Goal: Task Accomplishment & Management: Manage account settings

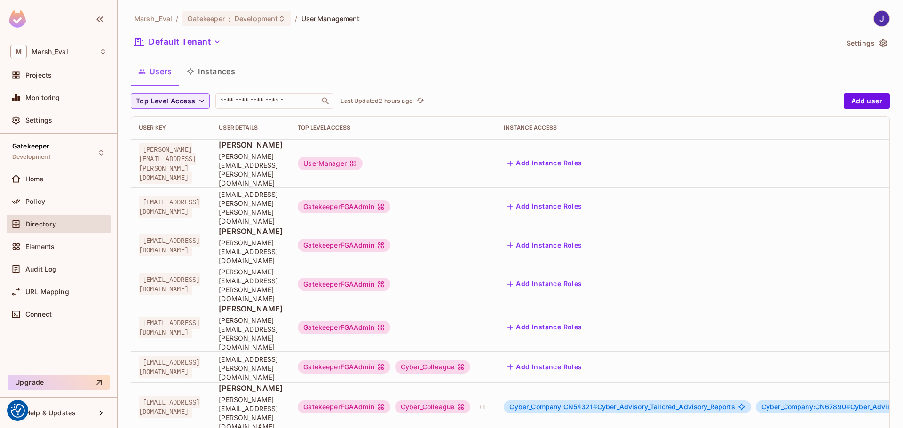
click at [211, 69] on button "Instances" at bounding box center [210, 72] width 63 height 24
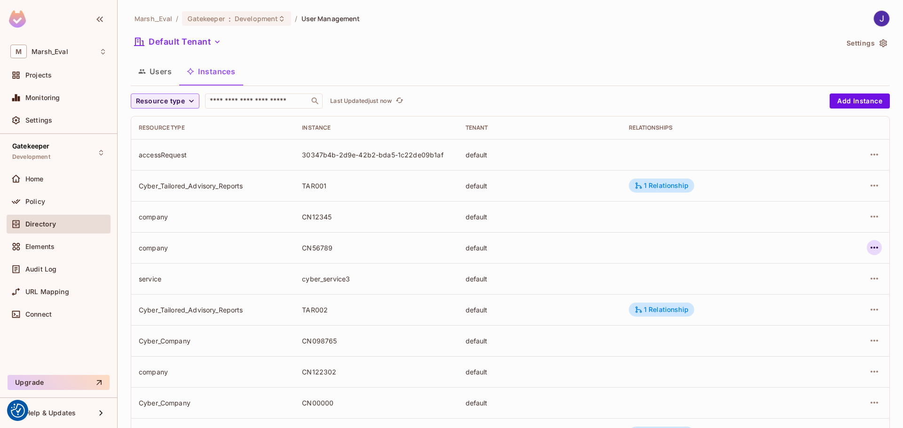
click at [868, 244] on icon "button" at bounding box center [873, 247] width 11 height 11
click at [796, 293] on div "Edit Attributes" at bounding box center [798, 289] width 47 height 9
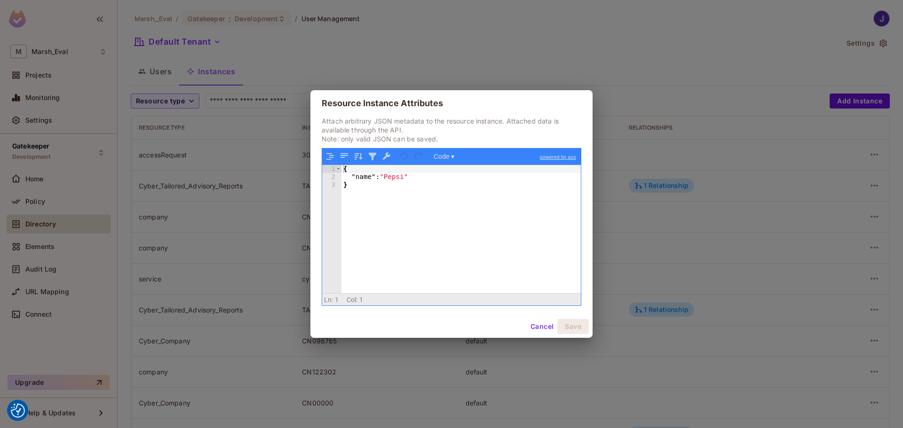
click at [536, 331] on button "Cancel" at bounding box center [542, 326] width 31 height 15
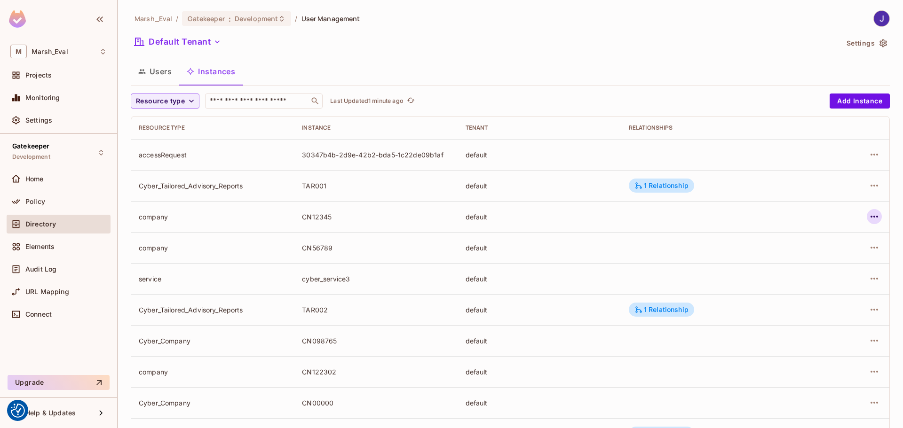
click at [868, 215] on icon "button" at bounding box center [873, 216] width 11 height 11
click at [709, 193] on div at bounding box center [451, 214] width 903 height 428
click at [669, 186] on div "1 Relationship" at bounding box center [661, 185] width 54 height 8
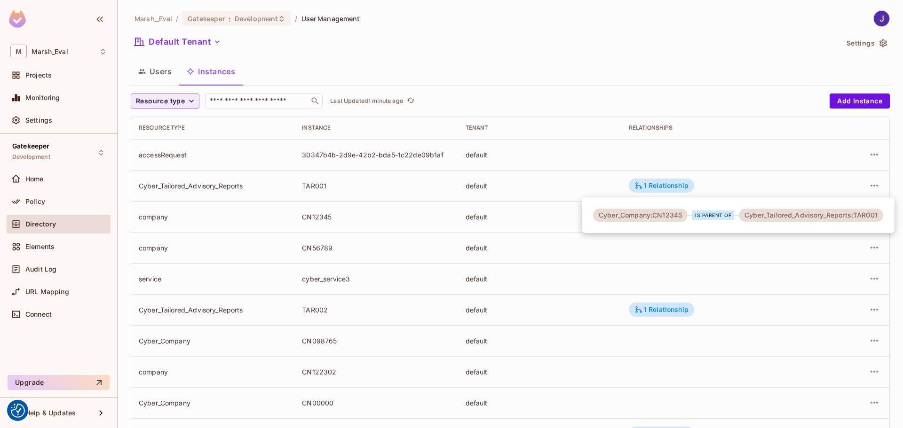
click at [743, 250] on div at bounding box center [451, 214] width 903 height 428
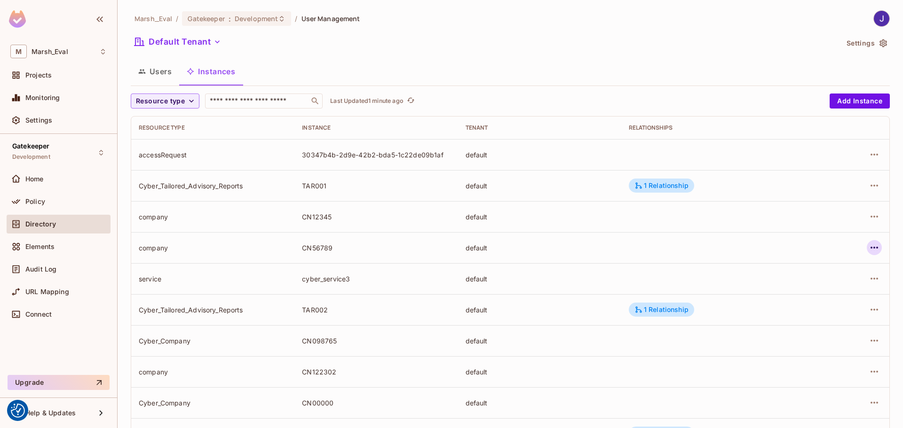
click at [868, 247] on icon "button" at bounding box center [873, 247] width 11 height 11
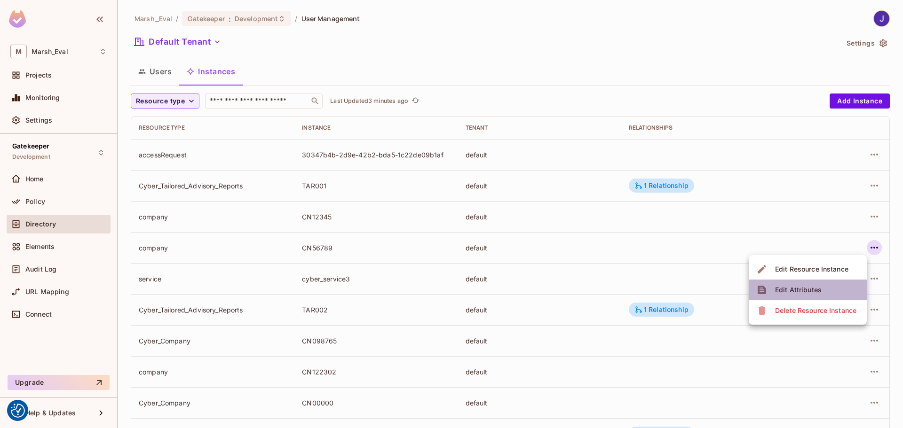
click at [785, 291] on div "Edit Attributes" at bounding box center [798, 289] width 47 height 9
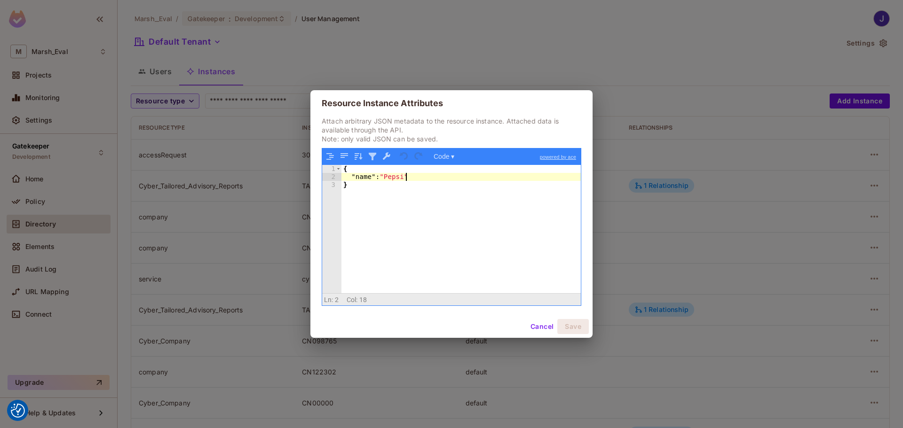
click at [423, 177] on div "{ "name" : "Pepsi" }" at bounding box center [460, 237] width 239 height 144
click at [534, 324] on button "Cancel" at bounding box center [542, 326] width 31 height 15
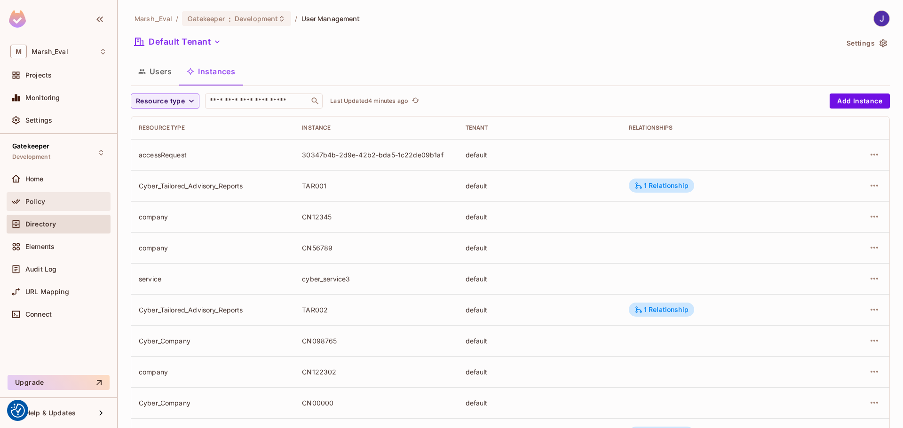
click at [47, 207] on div "Policy" at bounding box center [58, 201] width 96 height 11
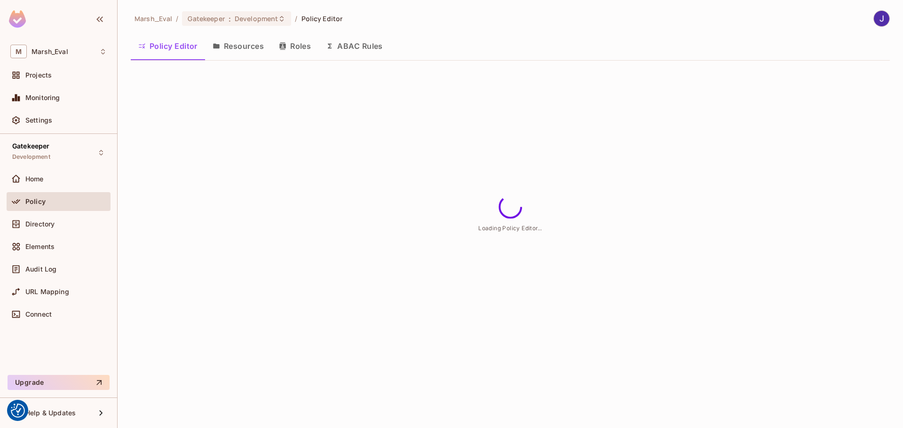
click at [253, 47] on button "Resources" at bounding box center [238, 46] width 66 height 24
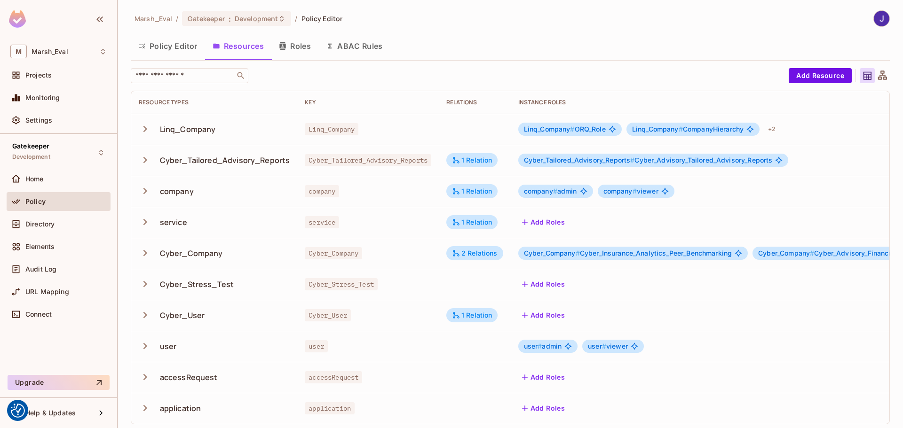
click at [144, 194] on icon "button" at bounding box center [145, 191] width 4 height 6
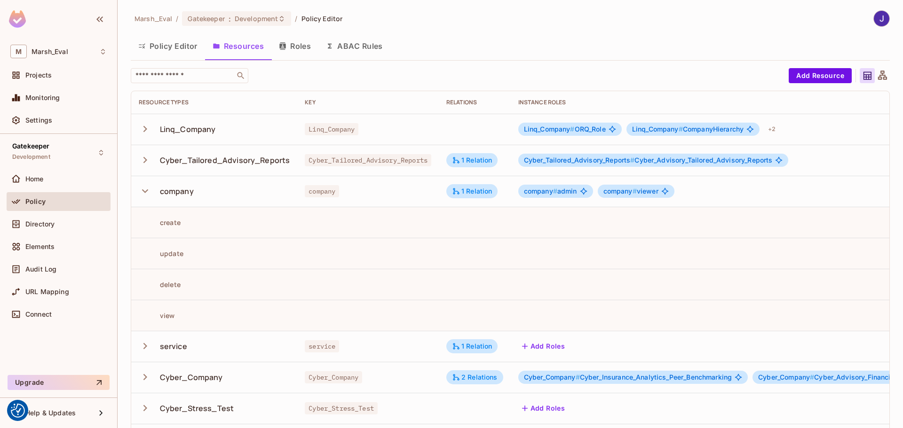
click at [144, 194] on icon "button" at bounding box center [145, 191] width 13 height 13
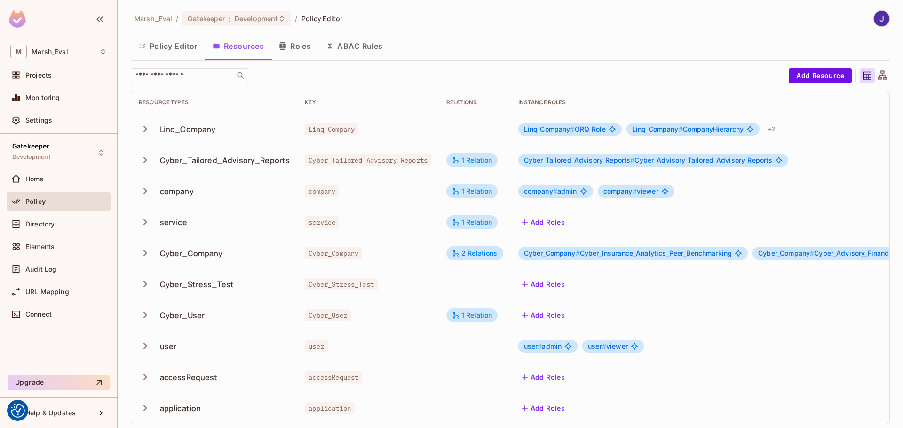
click at [843, 190] on div "company # admin company # viewer" at bounding box center [746, 191] width 457 height 13
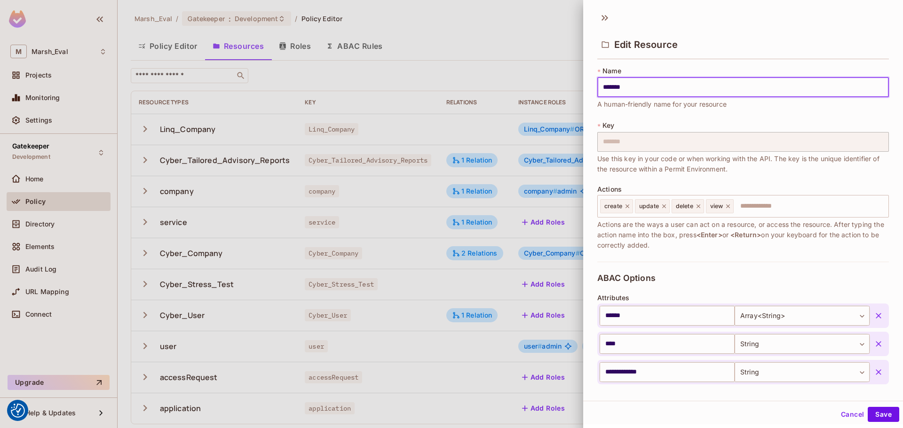
click at [845, 416] on button "Cancel" at bounding box center [852, 414] width 31 height 15
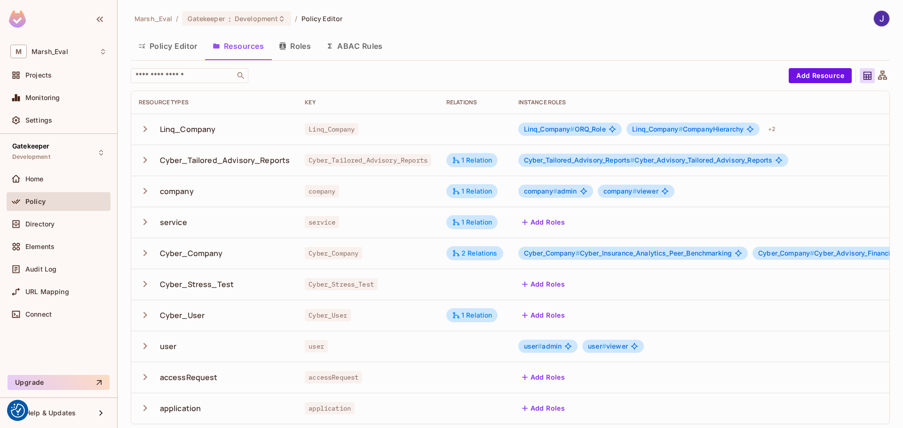
click at [773, 190] on div "company # admin company # viewer" at bounding box center [746, 191] width 457 height 13
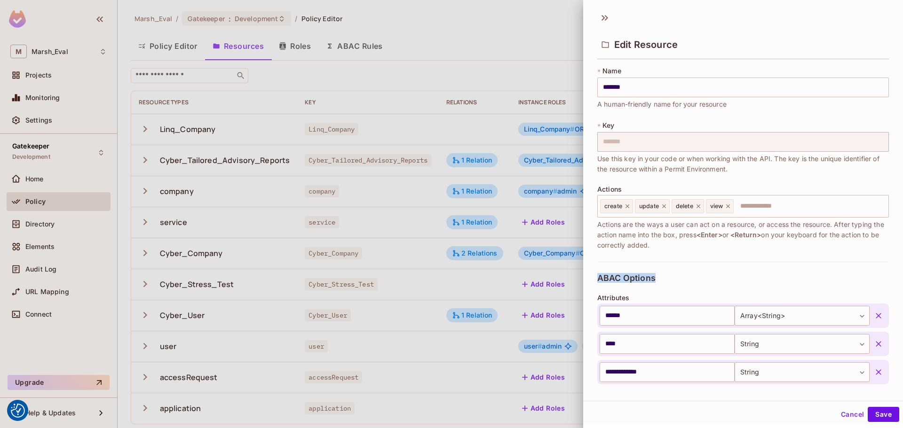
drag, startPoint x: 597, startPoint y: 277, endPoint x: 660, endPoint y: 281, distance: 62.6
click at [660, 281] on div "**********" at bounding box center [743, 341] width 292 height 158
click at [676, 282] on div "**********" at bounding box center [743, 341] width 292 height 158
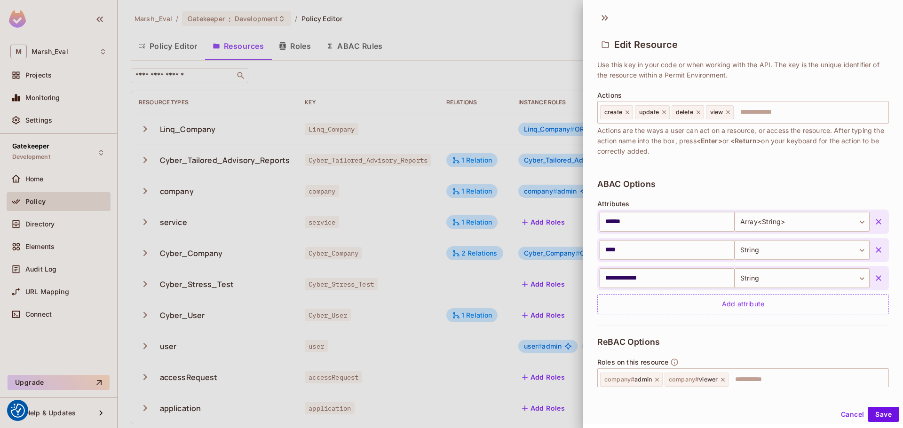
scroll to position [141, 0]
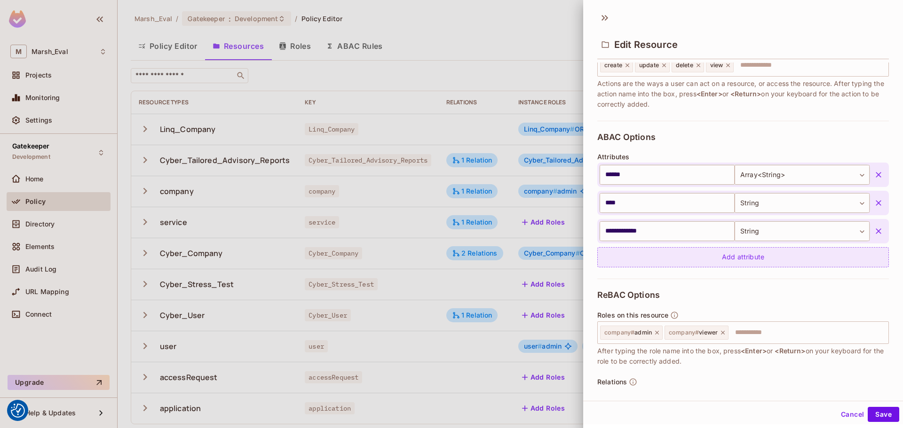
click at [722, 262] on div "Add attribute" at bounding box center [743, 257] width 292 height 20
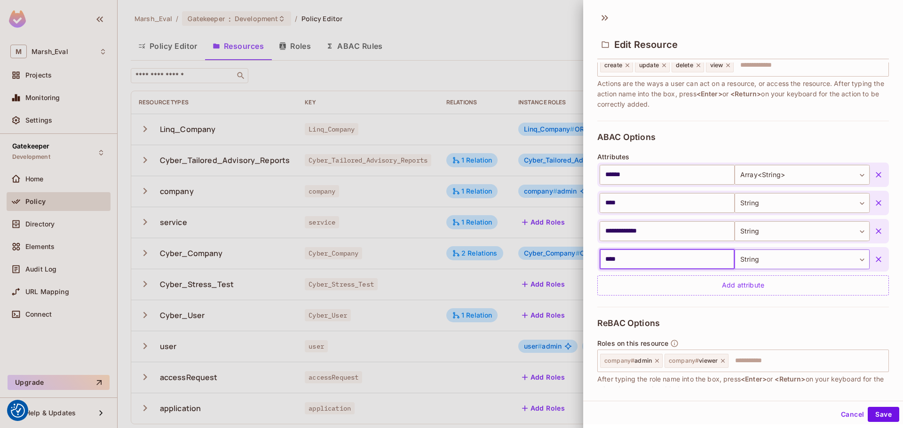
type input "****"
click at [795, 264] on body "We use cookies to enhance your browsing experience, serve personalized ads or c…" at bounding box center [451, 214] width 903 height 428
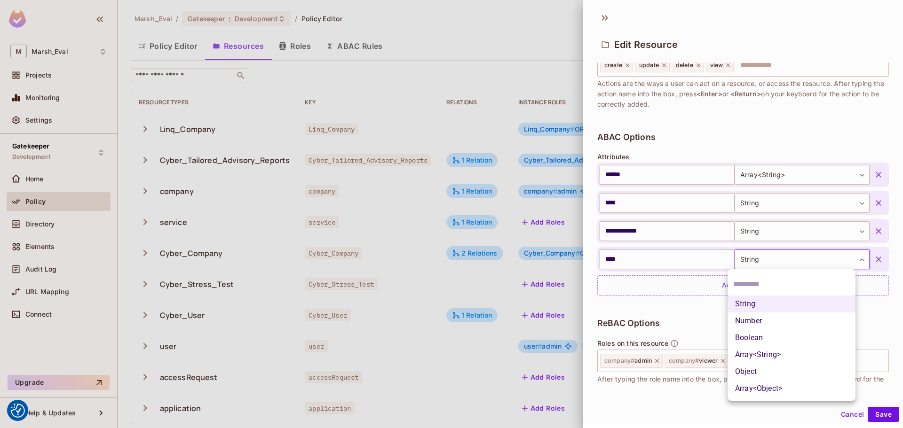
click at [646, 257] on div at bounding box center [451, 214] width 903 height 428
click at [738, 262] on body "We use cookies to enhance your browsing experience, serve personalized ads or c…" at bounding box center [451, 214] width 903 height 428
click at [623, 262] on div at bounding box center [451, 214] width 903 height 428
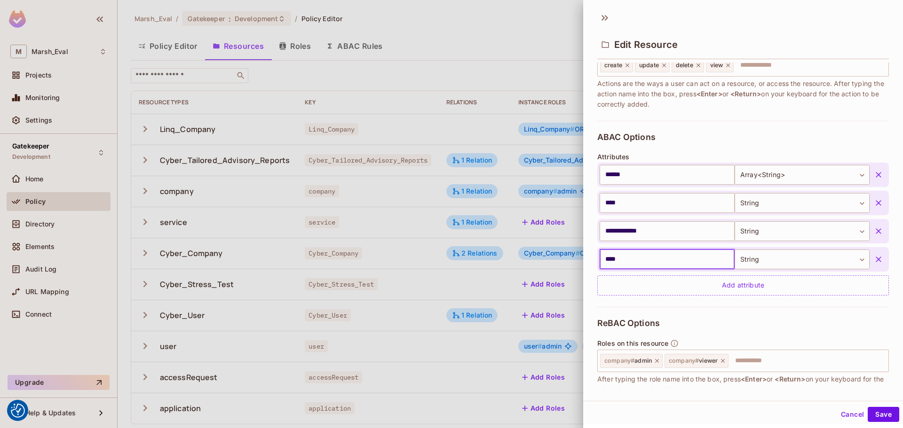
click at [628, 259] on input "****" at bounding box center [666, 260] width 135 height 20
click at [554, 266] on div at bounding box center [451, 214] width 903 height 428
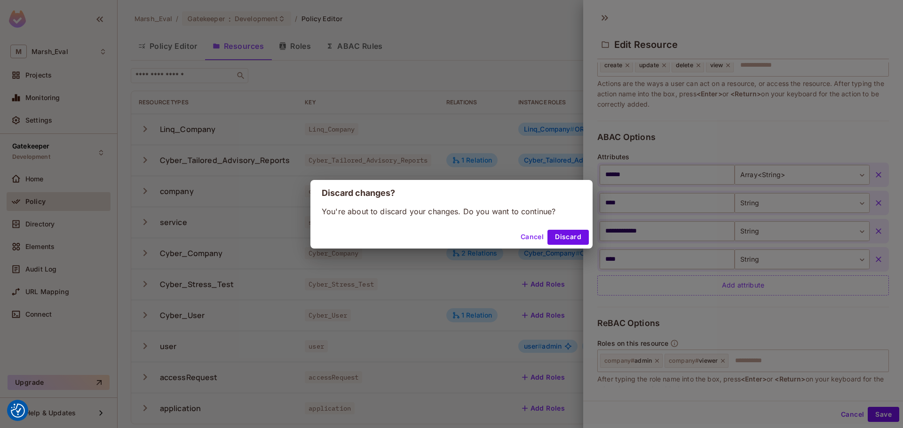
click at [525, 239] on button "Cancel" at bounding box center [532, 237] width 31 height 15
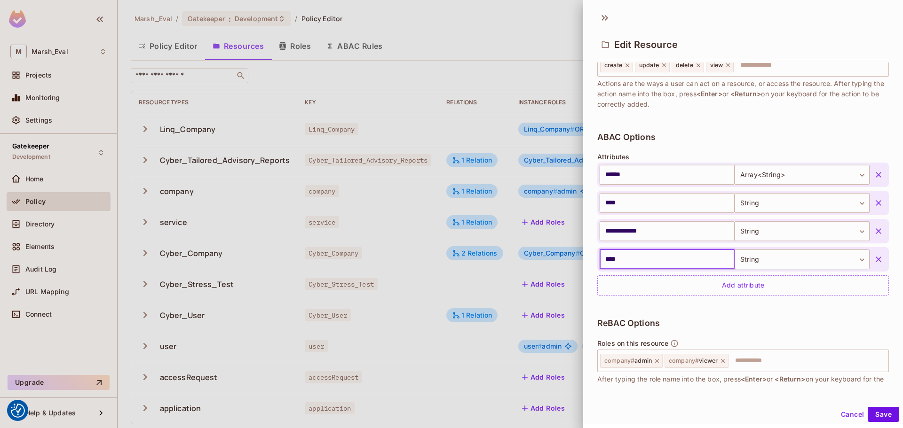
drag, startPoint x: 623, startPoint y: 263, endPoint x: 585, endPoint y: 260, distance: 38.7
click at [585, 260] on div "**********" at bounding box center [743, 225] width 320 height 325
paste input "**********"
type input "**********"
click at [769, 259] on body "We use cookies to enhance your browsing experience, serve personalized ads or c…" at bounding box center [451, 214] width 903 height 428
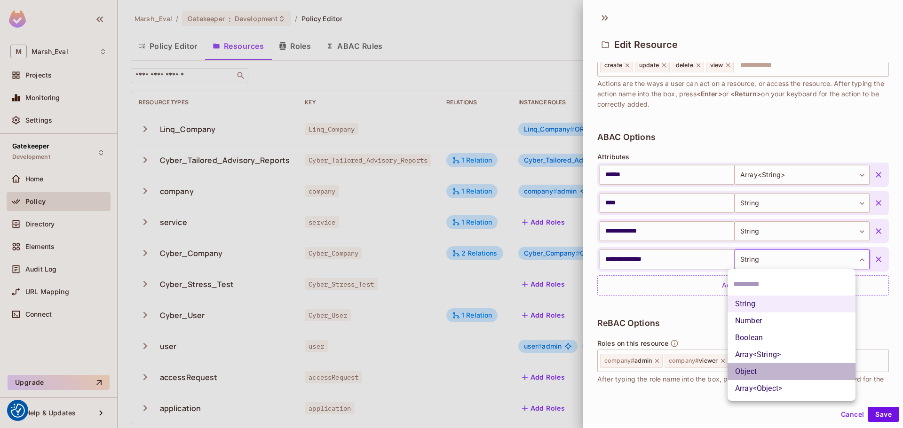
click at [745, 375] on li "Object" at bounding box center [791, 371] width 128 height 17
type input "******"
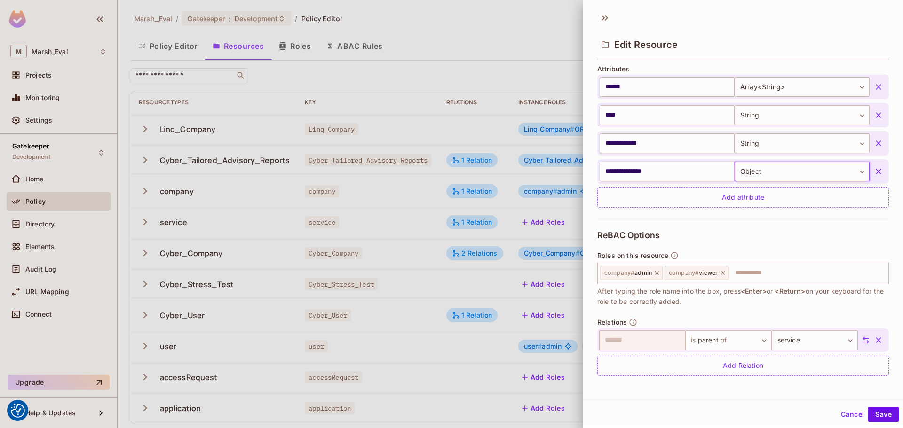
scroll to position [1, 0]
click at [880, 413] on button "Save" at bounding box center [884, 413] width 32 height 15
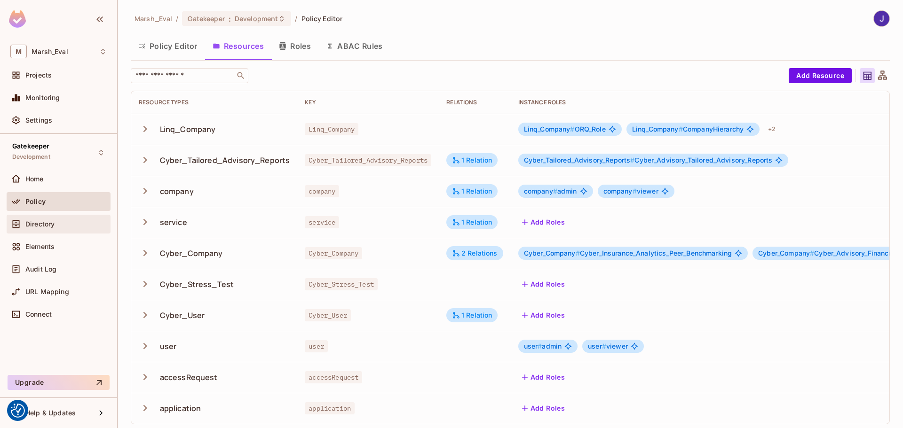
click at [35, 222] on span "Directory" at bounding box center [39, 225] width 29 height 8
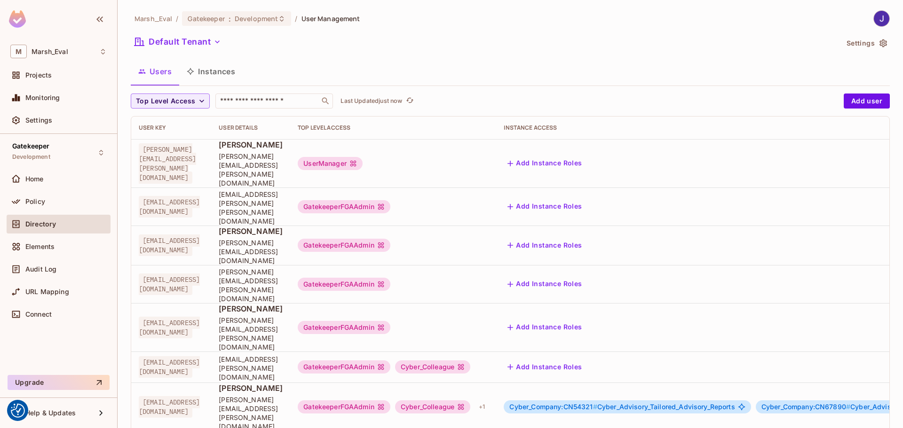
click at [205, 71] on button "Instances" at bounding box center [210, 72] width 63 height 24
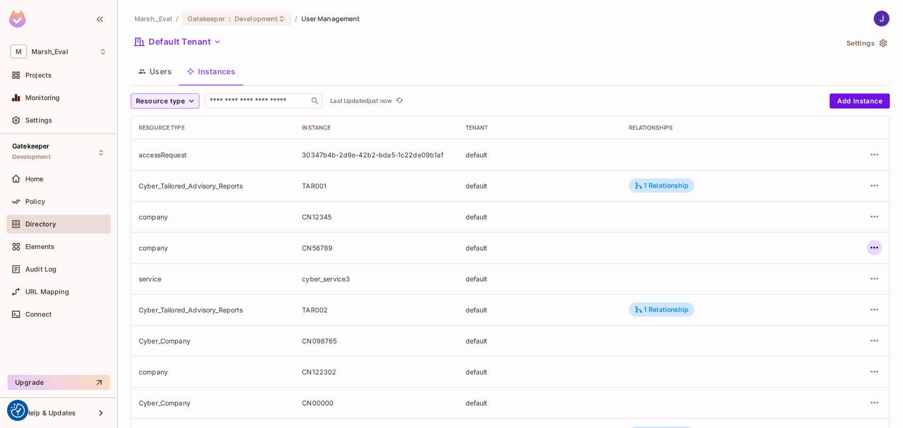
click at [868, 247] on icon "button" at bounding box center [873, 247] width 11 height 11
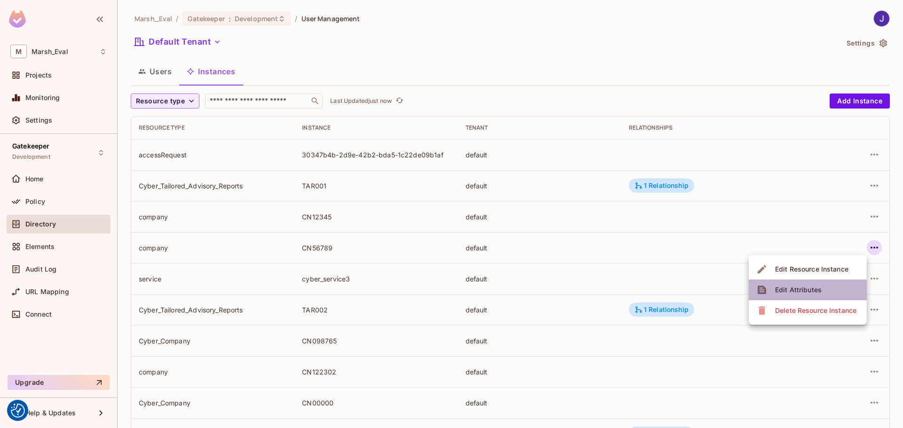
click at [812, 287] on div "Edit Attributes" at bounding box center [798, 289] width 47 height 9
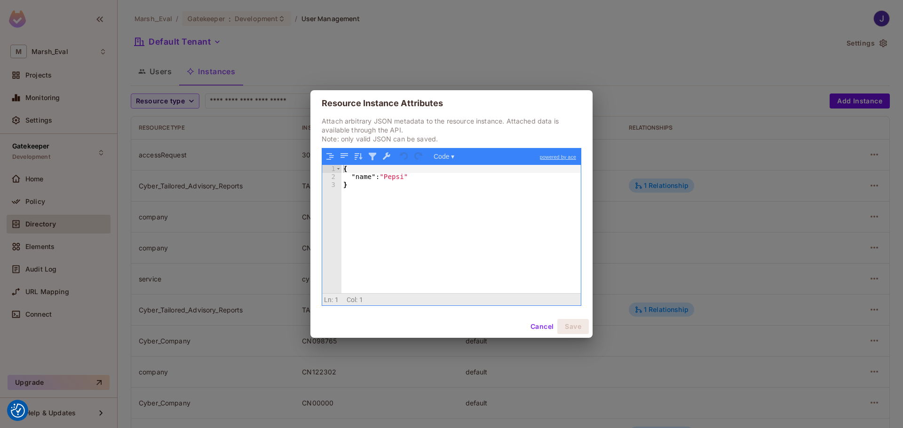
drag, startPoint x: 430, startPoint y: 180, endPoint x: 465, endPoint y: 181, distance: 34.8
click at [430, 180] on div "{ "name" : "Pepsi" }" at bounding box center [460, 237] width 239 height 144
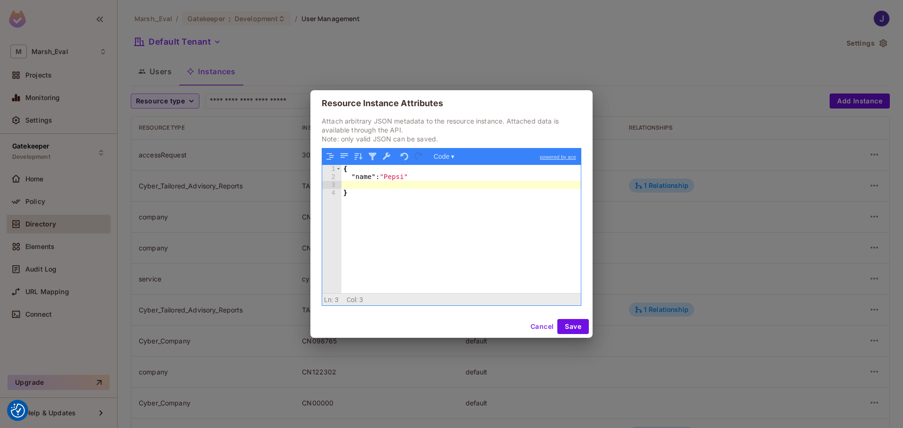
click at [539, 327] on button "Cancel" at bounding box center [542, 326] width 31 height 15
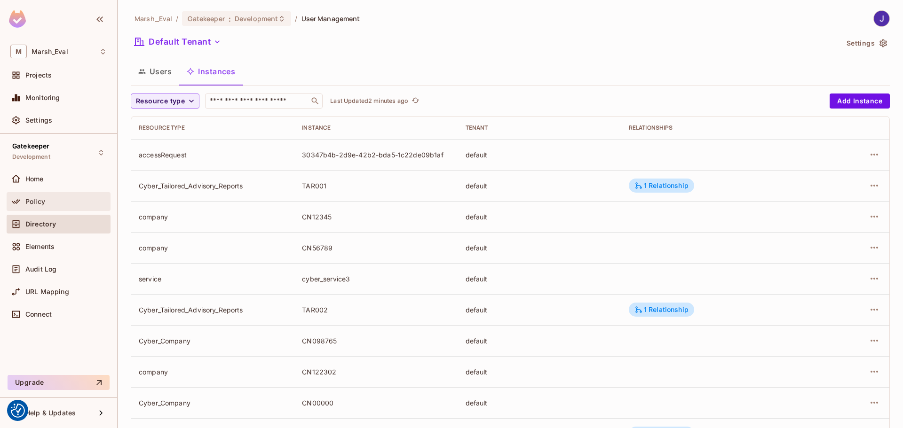
click at [37, 205] on div "Policy" at bounding box center [58, 201] width 96 height 11
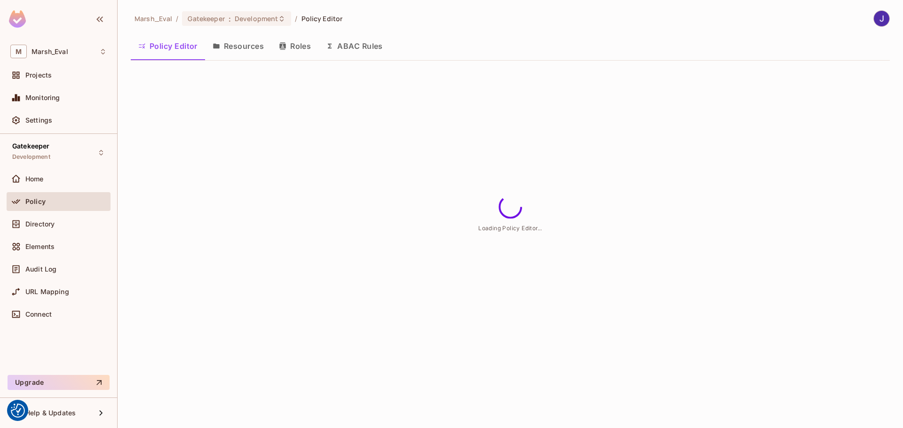
click at [246, 46] on button "Resources" at bounding box center [238, 46] width 66 height 24
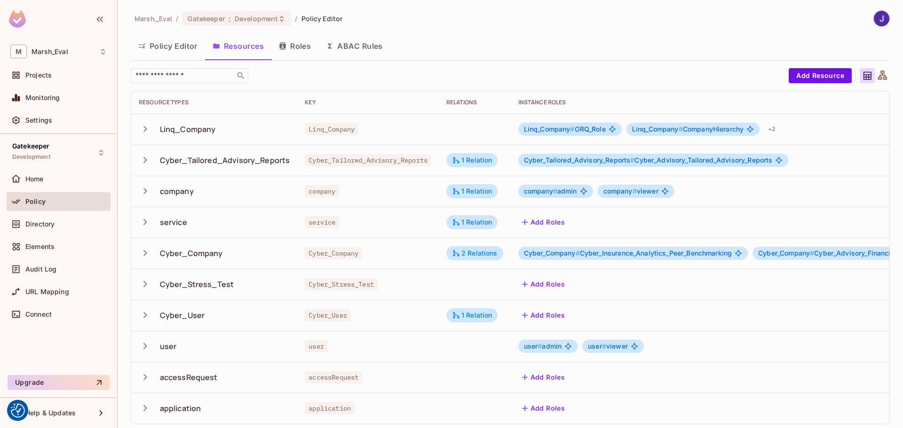
click at [765, 184] on td "company # admin company # viewer" at bounding box center [747, 191] width 472 height 31
click at [721, 198] on td "company # admin company # viewer" at bounding box center [747, 191] width 472 height 31
click at [396, 195] on div "company" at bounding box center [368, 191] width 126 height 9
click at [195, 193] on div "company" at bounding box center [214, 191] width 151 height 20
click at [146, 191] on icon "button" at bounding box center [145, 191] width 4 height 6
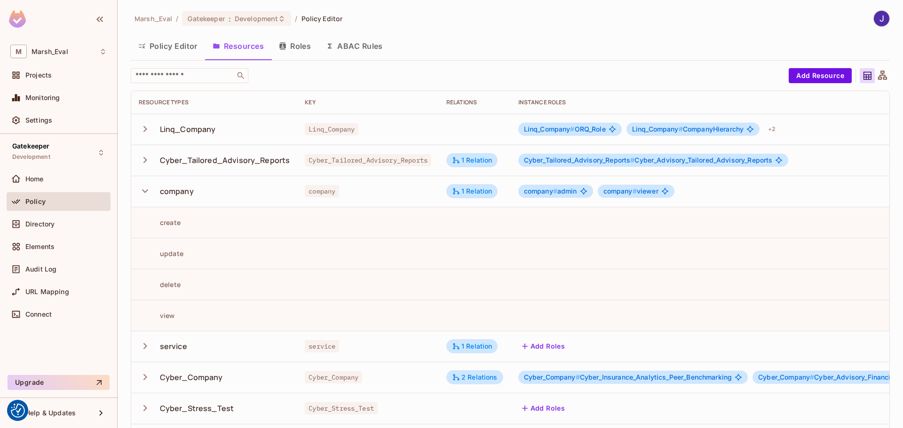
click at [145, 191] on icon "button" at bounding box center [145, 191] width 13 height 13
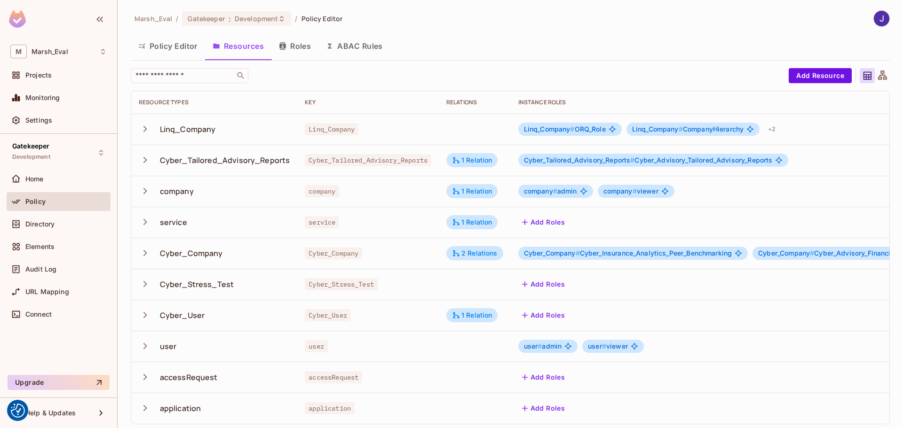
click at [770, 189] on div "company # admin company # viewer" at bounding box center [746, 191] width 457 height 13
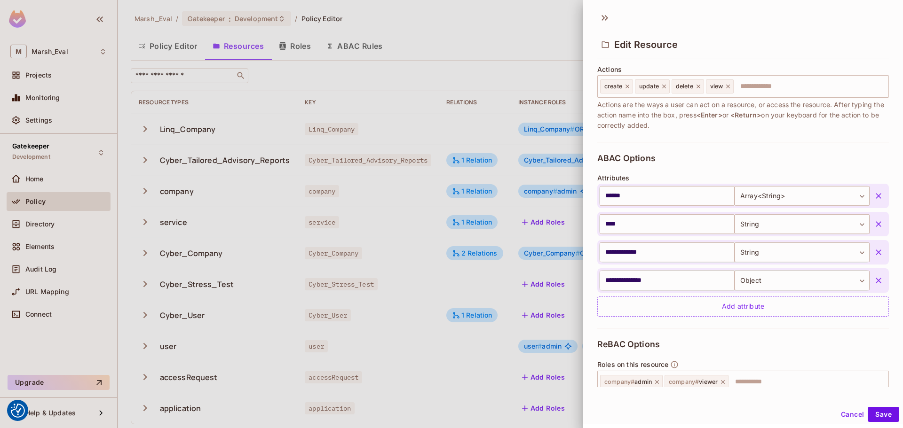
scroll to position [141, 0]
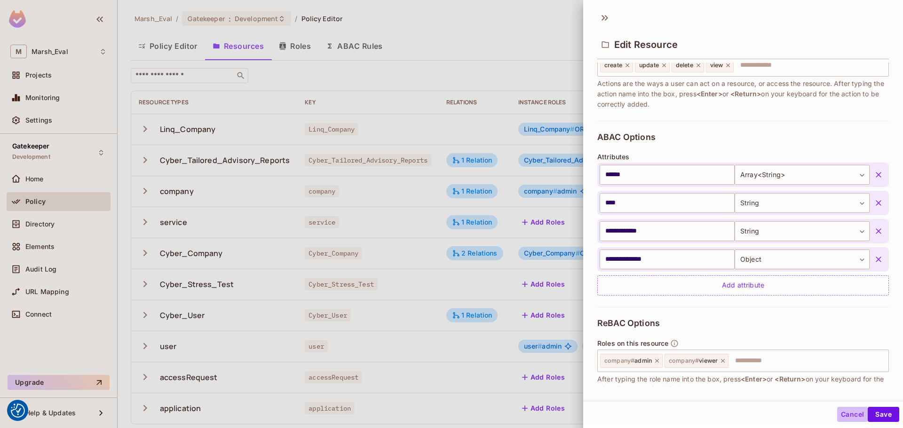
click at [837, 414] on button "Cancel" at bounding box center [852, 414] width 31 height 15
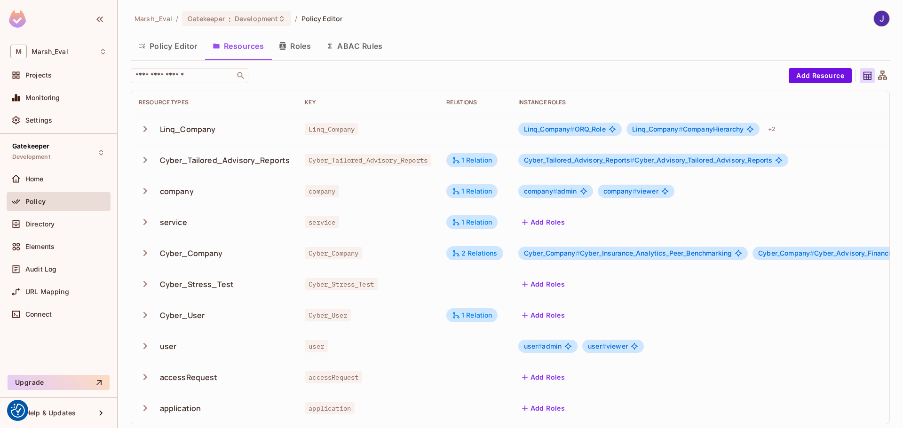
click at [731, 196] on div "company # admin company # viewer" at bounding box center [746, 191] width 457 height 13
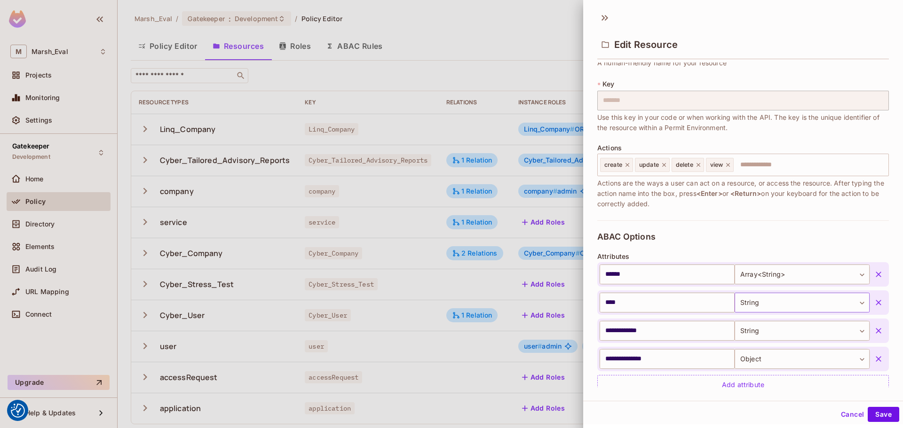
scroll to position [94, 0]
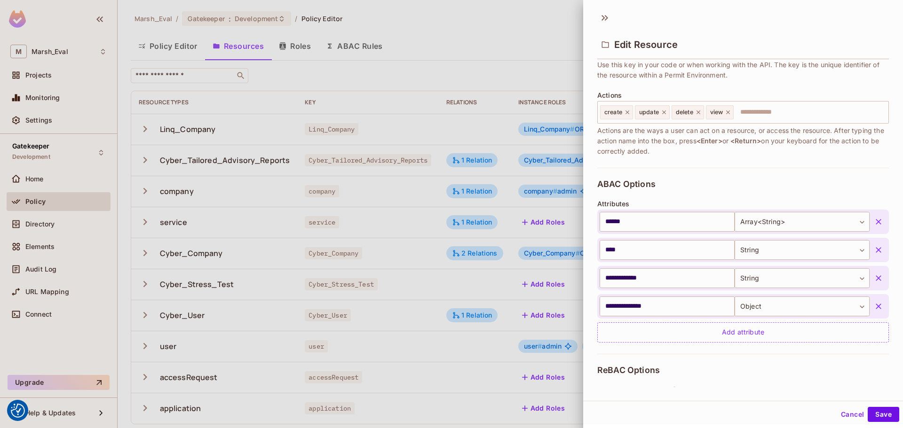
click at [838, 414] on button "Cancel" at bounding box center [852, 414] width 31 height 15
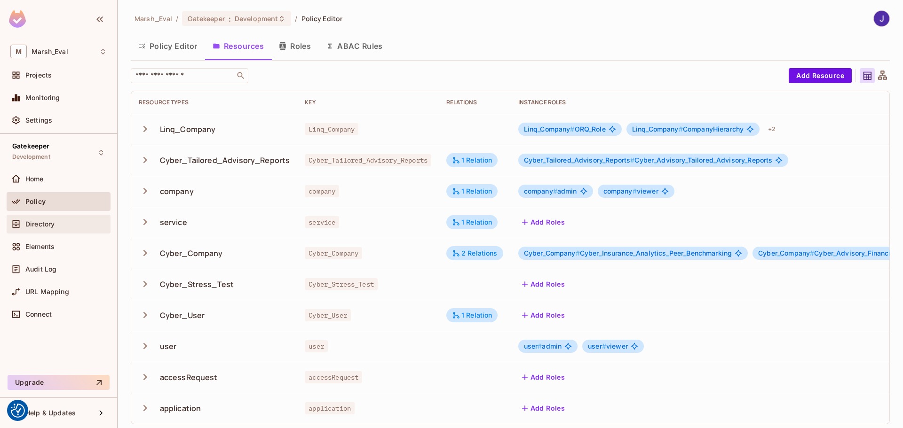
click at [38, 224] on span "Directory" at bounding box center [39, 225] width 29 height 8
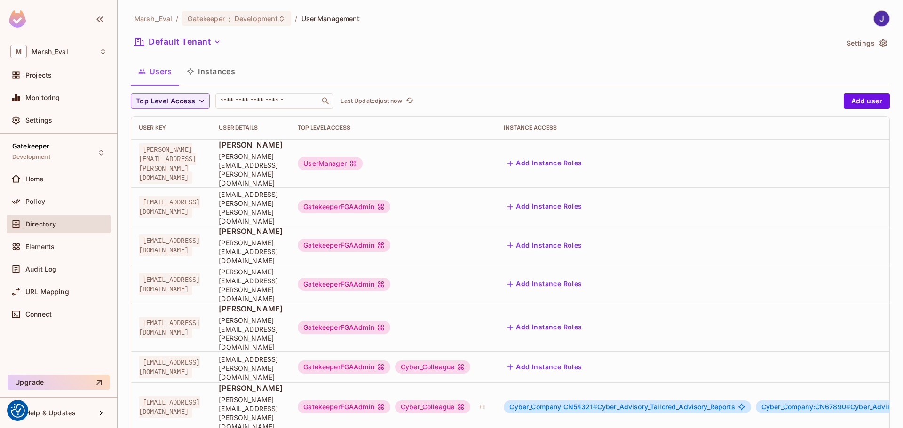
click at [200, 74] on button "Instances" at bounding box center [210, 72] width 63 height 24
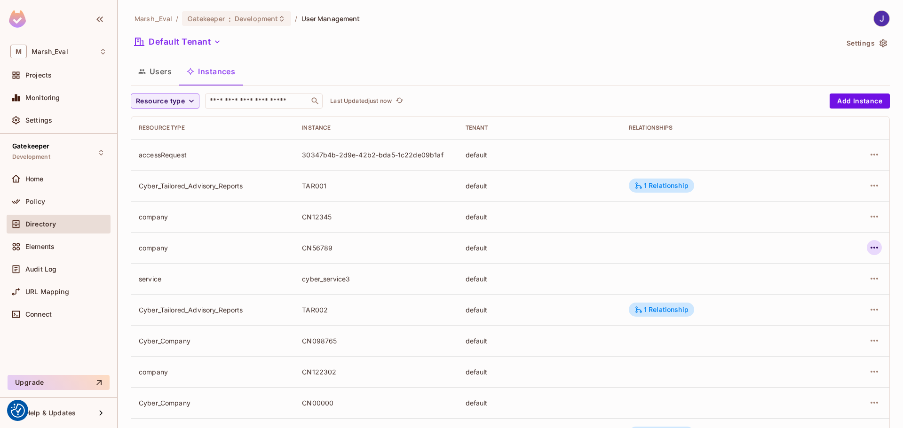
click at [868, 247] on icon "button" at bounding box center [873, 247] width 11 height 11
click at [798, 271] on div "Edit Resource Instance" at bounding box center [811, 269] width 73 height 9
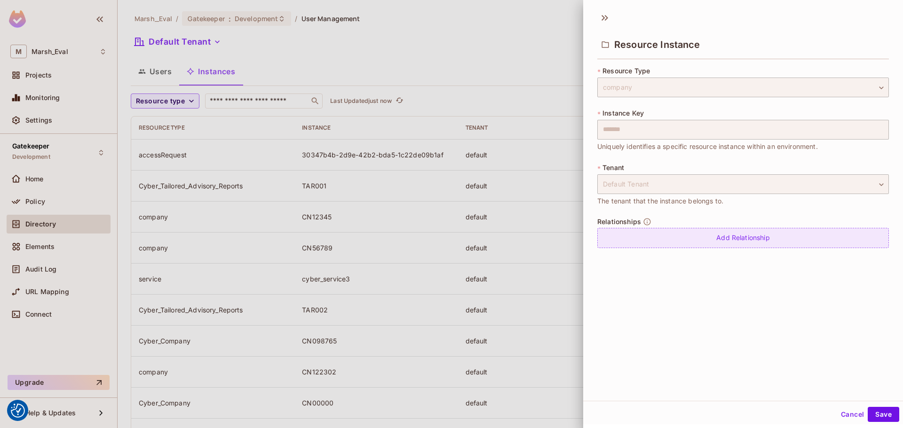
click at [658, 239] on div "Add Relationship" at bounding box center [743, 238] width 292 height 20
click at [722, 239] on body "We use cookies to enhance your browsing experience, serve personalized ads or c…" at bounding box center [451, 214] width 903 height 428
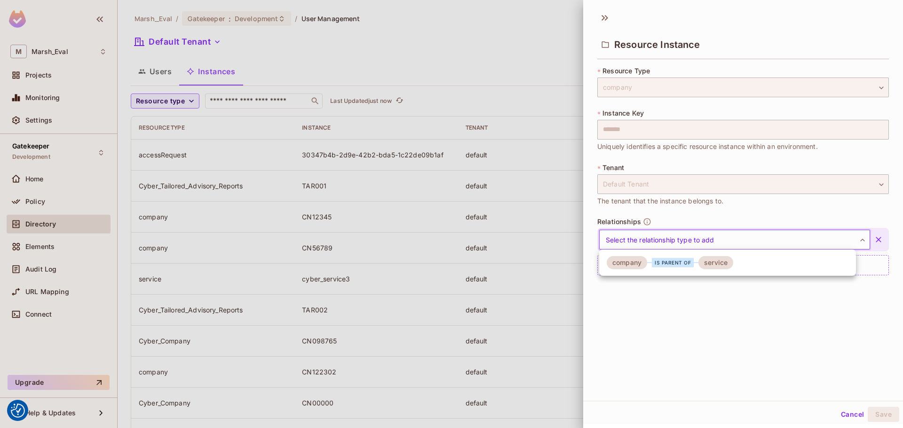
click at [814, 323] on div at bounding box center [451, 214] width 903 height 428
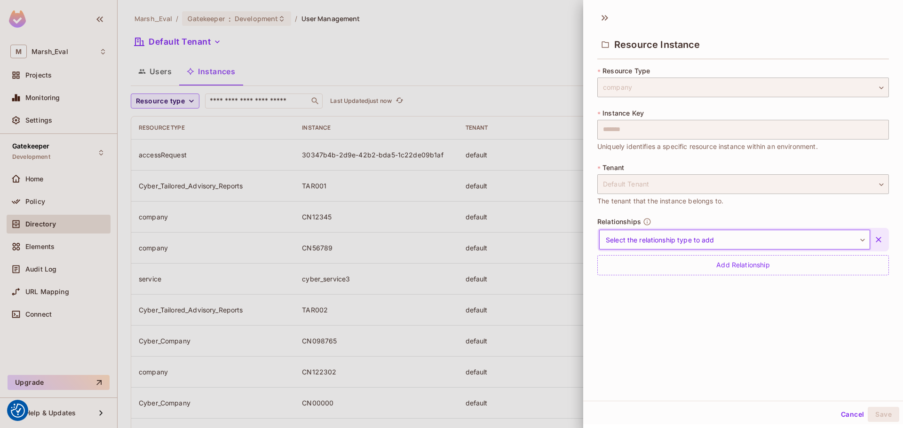
click at [875, 239] on icon "button" at bounding box center [878, 240] width 6 height 6
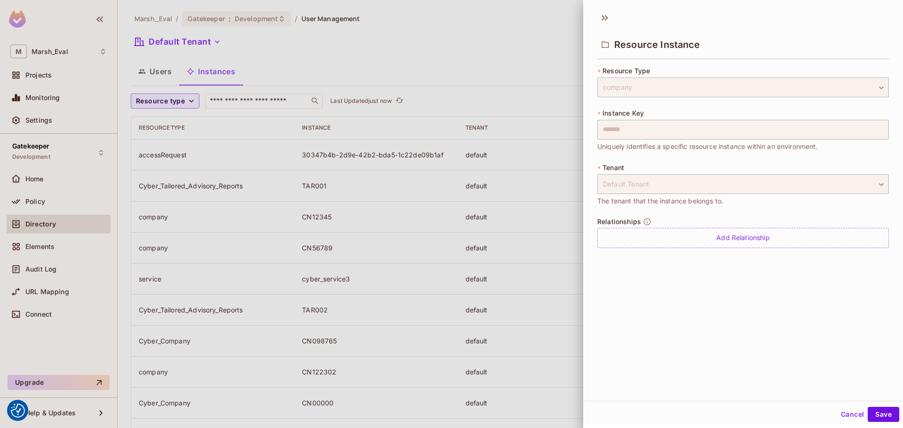
click at [840, 414] on button "Cancel" at bounding box center [852, 414] width 31 height 15
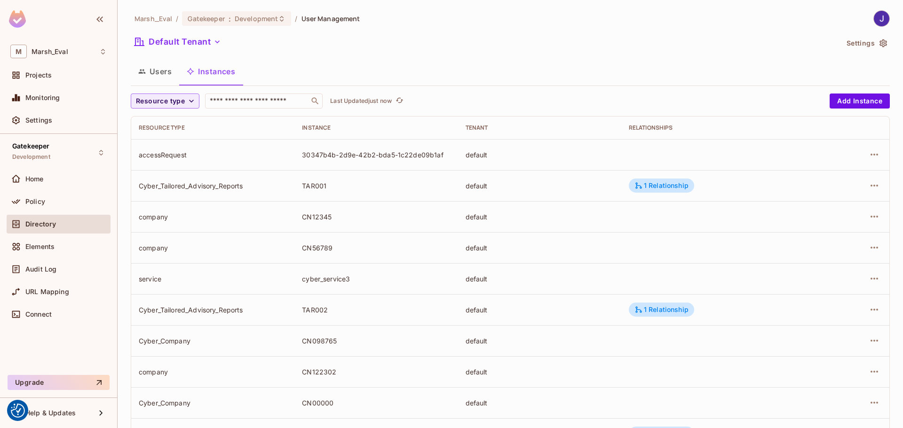
click at [750, 247] on td at bounding box center [720, 247] width 198 height 31
click at [757, 265] on td at bounding box center [720, 278] width 198 height 31
click at [751, 250] on td at bounding box center [720, 247] width 198 height 31
click at [870, 247] on icon "button" at bounding box center [874, 248] width 8 height 2
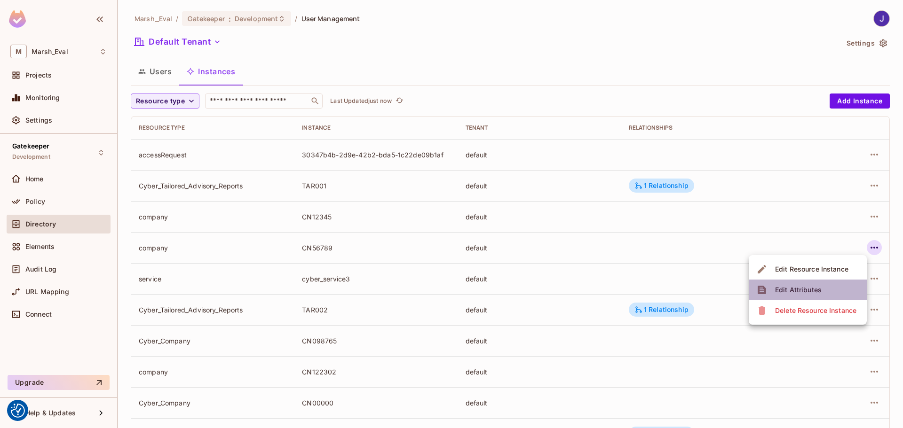
click at [811, 295] on span "Edit Attributes" at bounding box center [798, 290] width 52 height 15
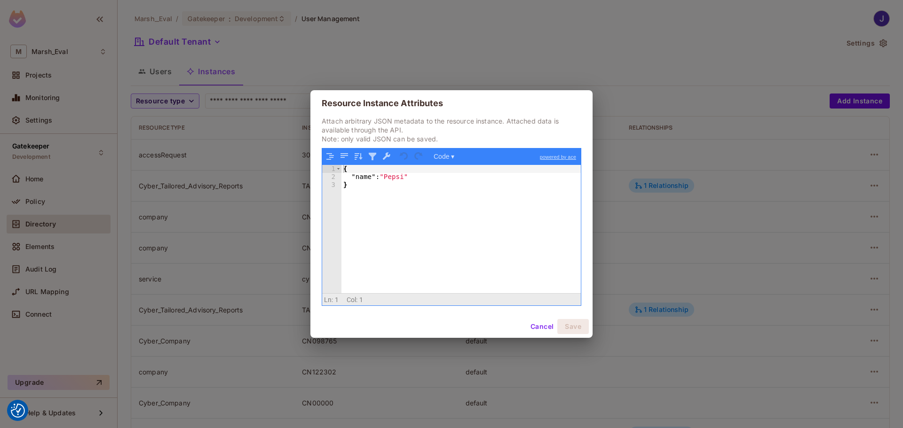
click at [415, 179] on div "{ "name" : "Pepsi" }" at bounding box center [460, 237] width 239 height 144
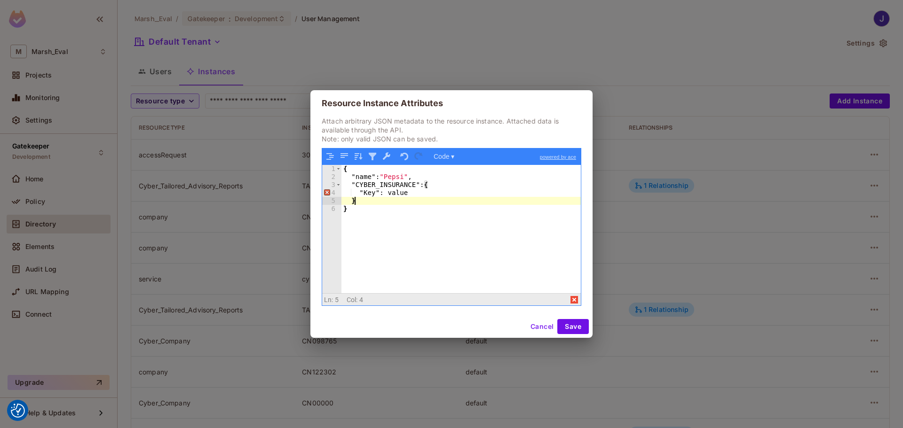
click at [382, 194] on div "{ "name" : "Pepsi" , "CYBER_INSURANCE" : { "Key" : value } }" at bounding box center [460, 237] width 239 height 144
click at [415, 223] on div "{ "name" : "Pepsi" , "CYBER_INSURANCE" : { "Key" : "value" } }" at bounding box center [460, 237] width 239 height 144
click at [576, 330] on button "Save" at bounding box center [573, 326] width 32 height 15
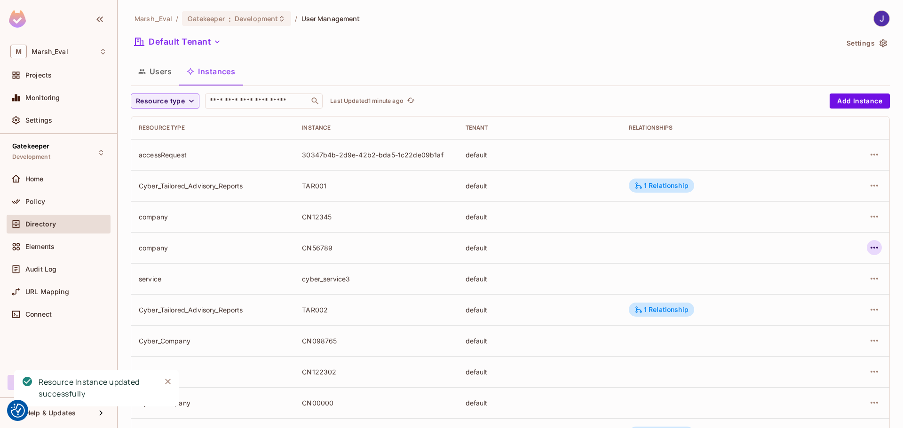
click at [868, 250] on icon "button" at bounding box center [873, 247] width 11 height 11
click at [814, 291] on div "Edit Attributes" at bounding box center [798, 289] width 47 height 9
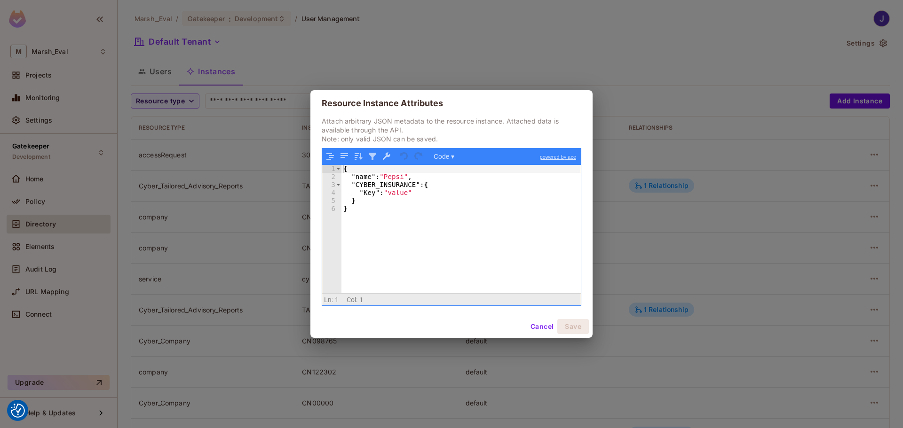
click at [531, 326] on button "Cancel" at bounding box center [542, 326] width 31 height 15
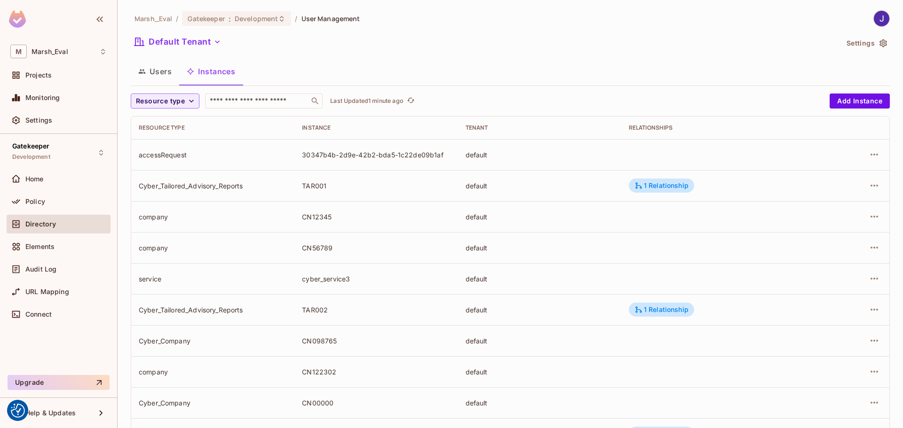
click at [152, 73] on button "Users" at bounding box center [155, 72] width 48 height 24
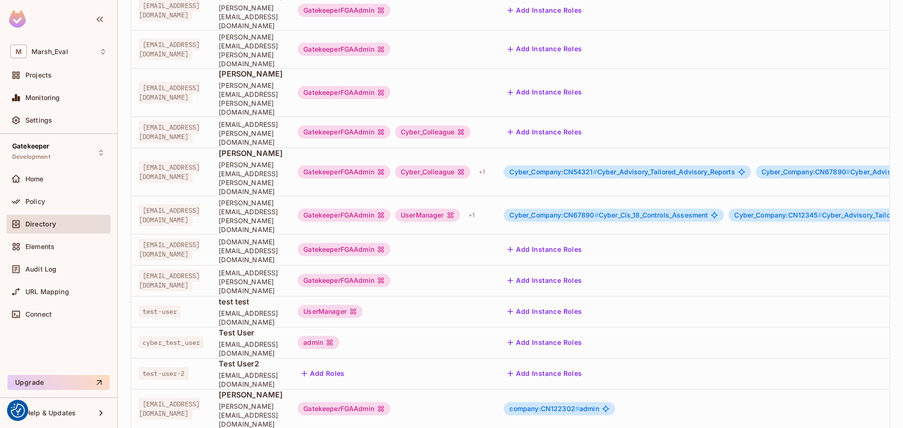
scroll to position [236, 0]
click at [720, 273] on div "Add Instance Roles" at bounding box center [746, 280] width 484 height 15
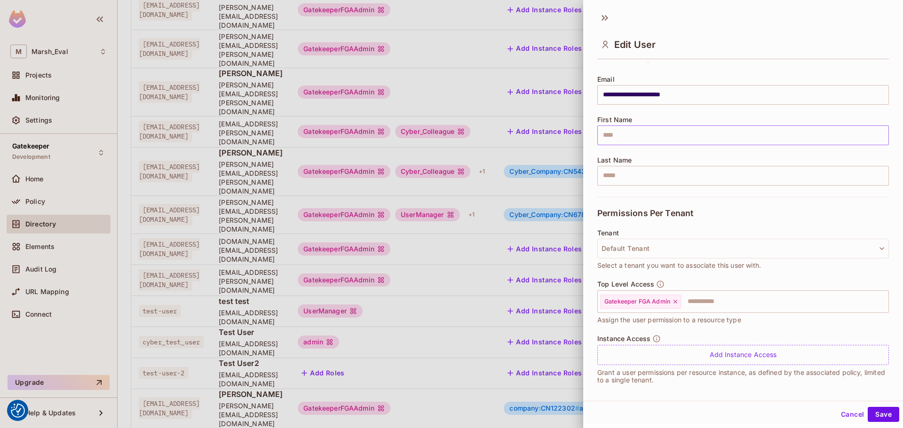
scroll to position [72, 0]
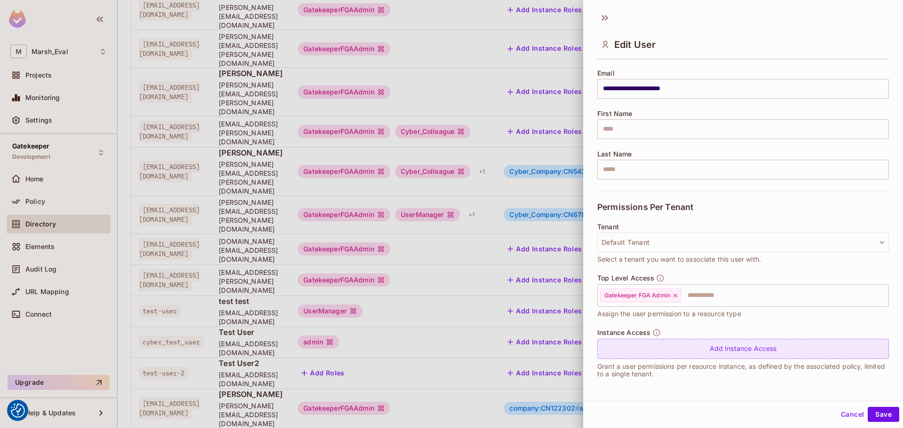
click at [706, 353] on div "Add Instance Access" at bounding box center [743, 349] width 292 height 20
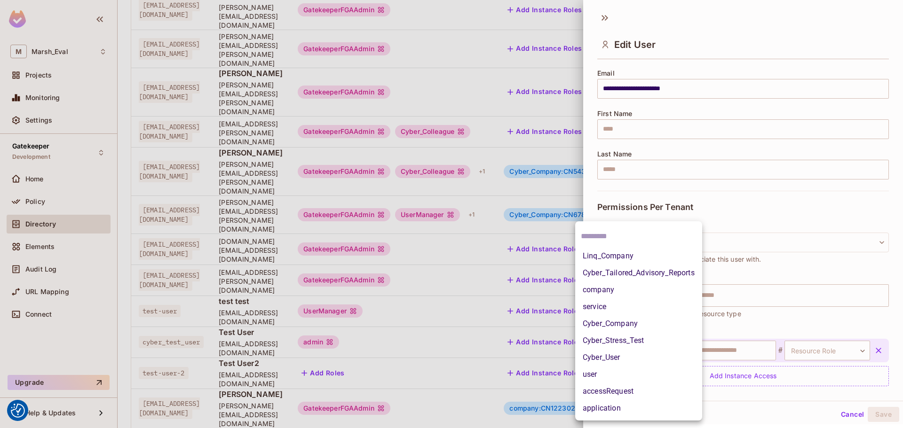
click at [665, 352] on body "We use cookies to enhance your browsing experience, serve personalized ads or c…" at bounding box center [451, 214] width 903 height 428
click at [599, 289] on li "company" at bounding box center [638, 290] width 127 height 17
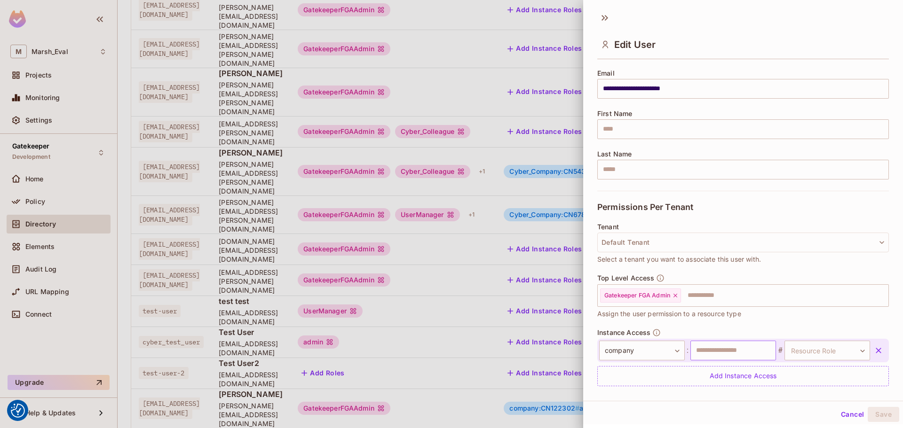
click at [717, 354] on input "text" at bounding box center [733, 351] width 86 height 20
type input "*"
click at [853, 416] on button "Cancel" at bounding box center [852, 414] width 31 height 15
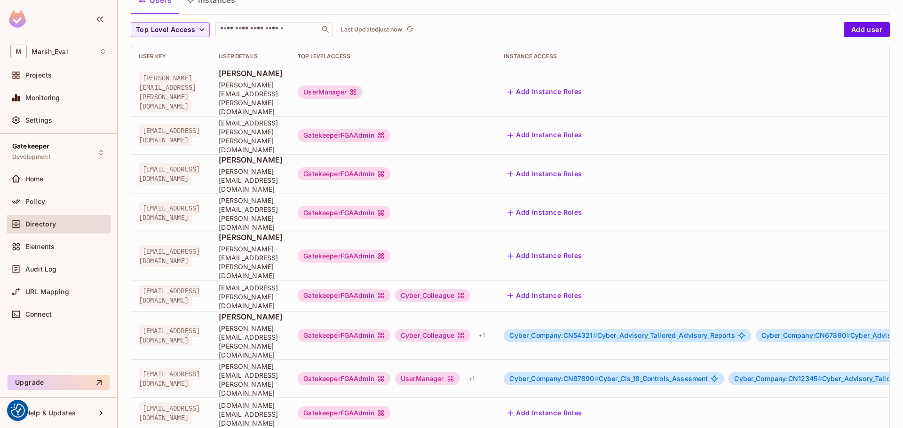
scroll to position [0, 0]
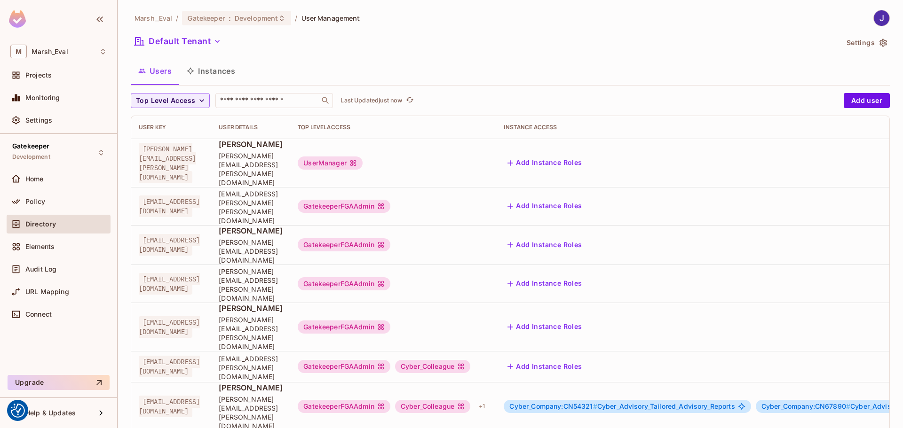
click at [209, 75] on button "Instances" at bounding box center [210, 71] width 63 height 24
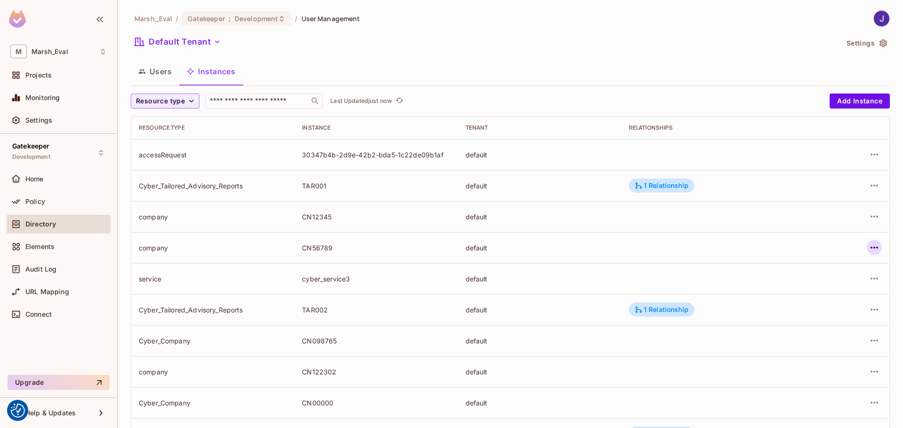
click at [867, 249] on button "button" at bounding box center [874, 247] width 15 height 15
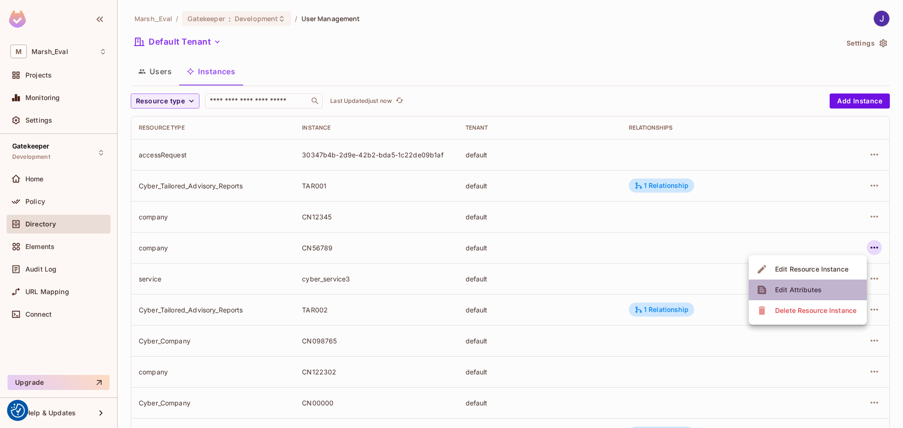
click at [805, 294] on div "Edit Attributes" at bounding box center [798, 289] width 47 height 9
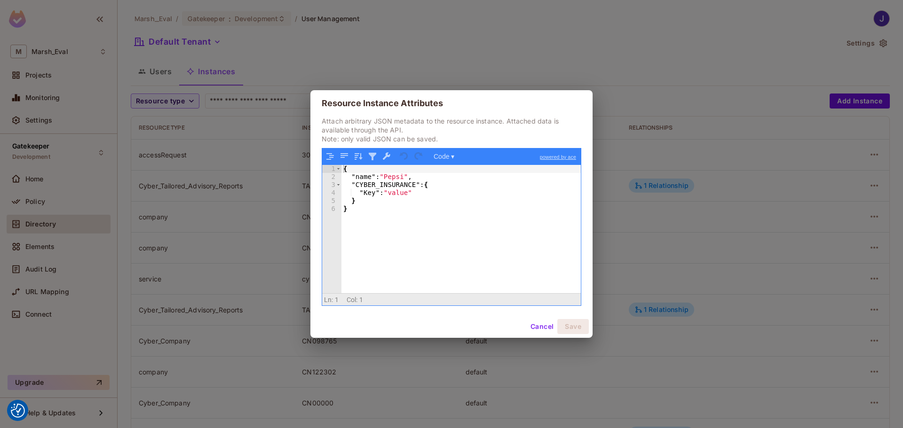
click at [539, 328] on button "Cancel" at bounding box center [542, 326] width 31 height 15
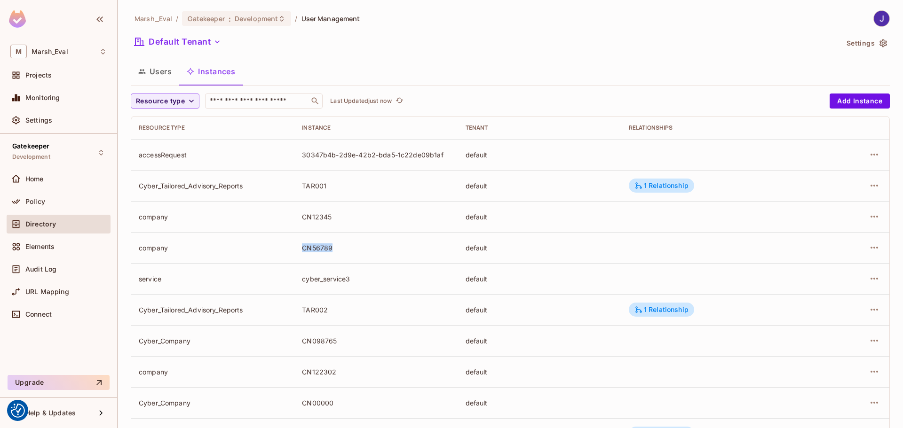
drag, startPoint x: 299, startPoint y: 246, endPoint x: 333, endPoint y: 249, distance: 34.9
click at [333, 249] on td "CN56789" at bounding box center [375, 247] width 163 height 31
copy div "CN56789"
click at [158, 70] on button "Users" at bounding box center [155, 72] width 48 height 24
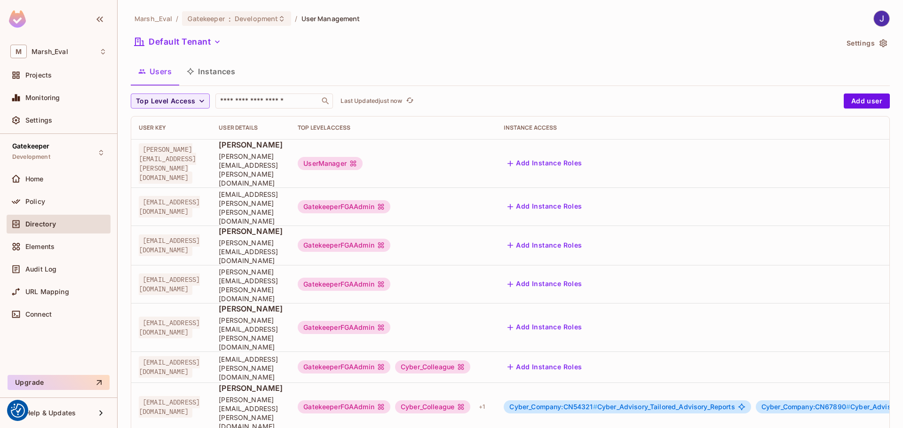
click at [764, 156] on div "Add Instance Roles" at bounding box center [746, 163] width 484 height 15
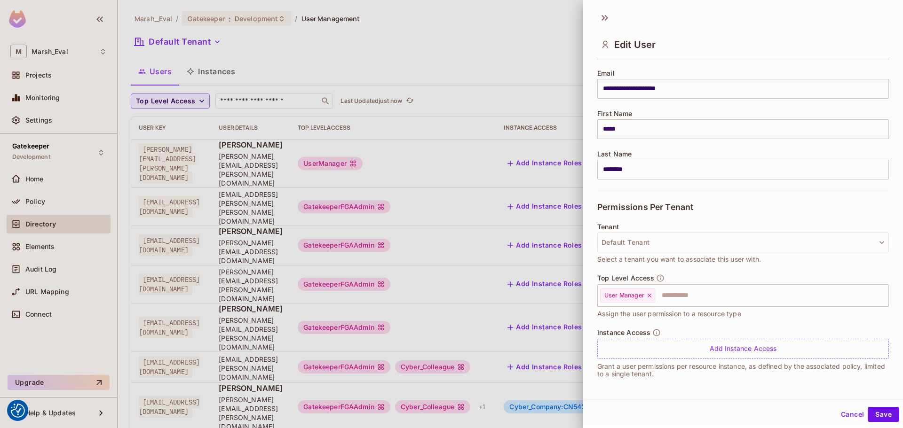
scroll to position [1, 0]
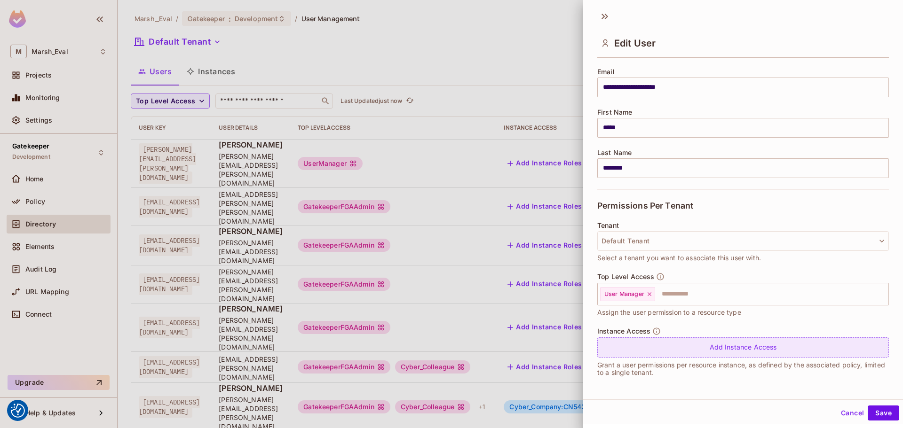
click at [748, 344] on div "Add Instance Access" at bounding box center [743, 348] width 292 height 20
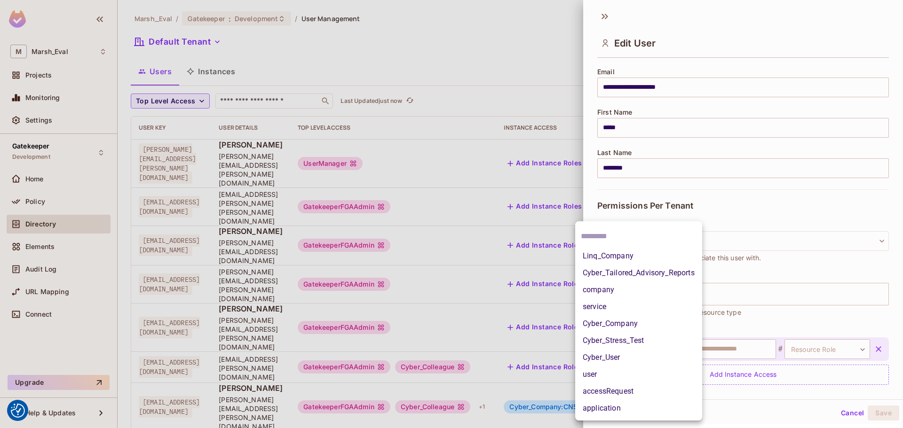
click at [667, 351] on body "We use cookies to enhance your browsing experience, serve personalized ads or c…" at bounding box center [451, 214] width 903 height 428
click at [604, 291] on li "company" at bounding box center [638, 290] width 127 height 17
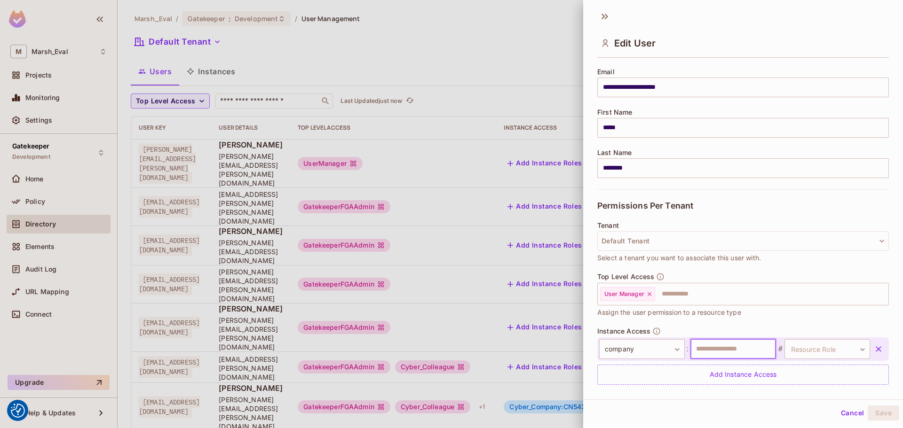
click at [729, 352] on input "text" at bounding box center [733, 349] width 86 height 20
paste input "*******"
type input "*******"
click at [832, 354] on body "We use cookies to enhance your browsing experience, serve personalized ads or c…" at bounding box center [451, 214] width 903 height 428
click at [792, 397] on li "admin" at bounding box center [812, 391] width 87 height 17
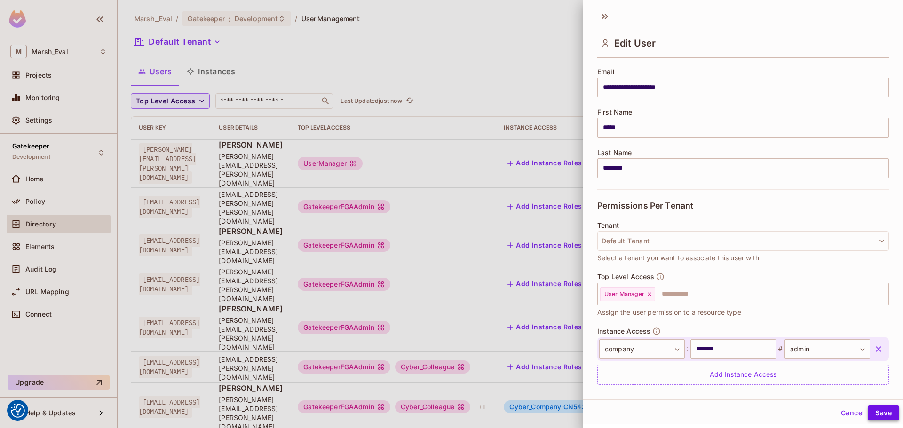
click at [881, 413] on button "Save" at bounding box center [884, 413] width 32 height 15
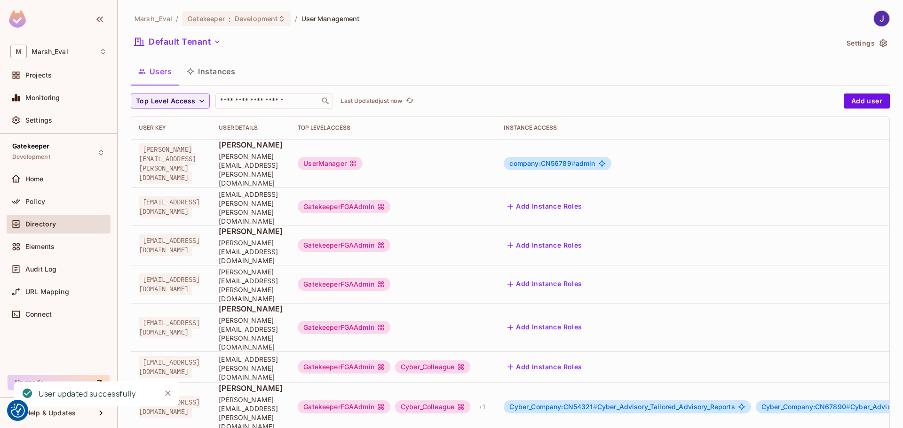
click at [575, 159] on span "company:CN56789 #" at bounding box center [542, 163] width 66 height 8
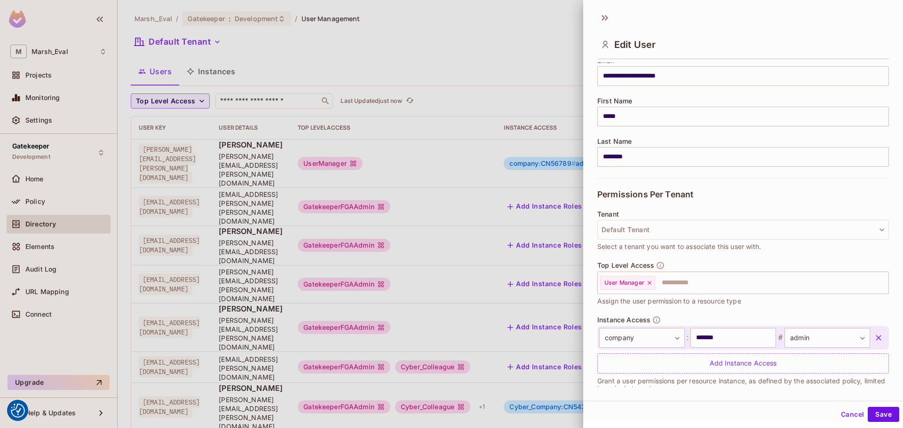
scroll to position [99, 0]
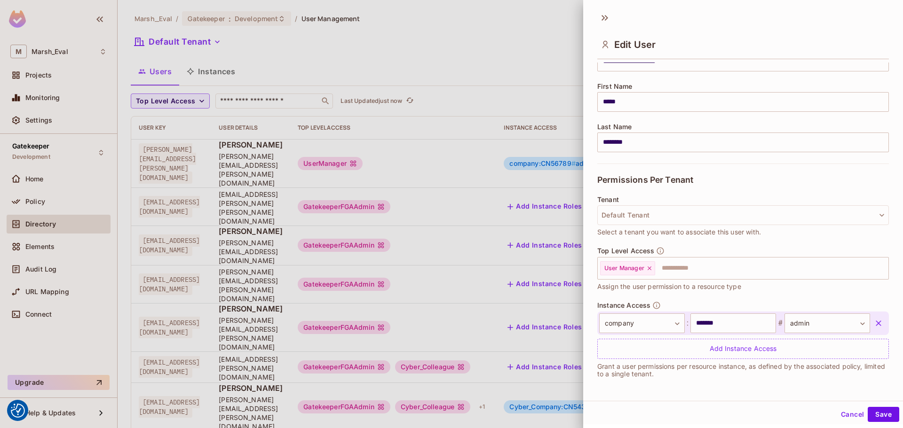
click at [845, 418] on button "Cancel" at bounding box center [852, 414] width 31 height 15
